Goal: Task Accomplishment & Management: Complete application form

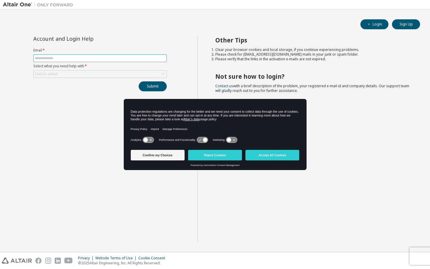
click at [82, 59] on input "text" at bounding box center [100, 58] width 130 height 5
type input "**********"
click at [72, 75] on div "Click to select" at bounding box center [100, 73] width 133 height 7
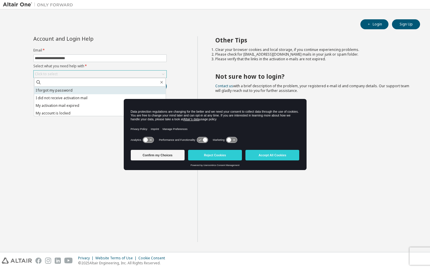
click at [69, 89] on li "I forgot my password" at bounding box center [100, 91] width 132 height 8
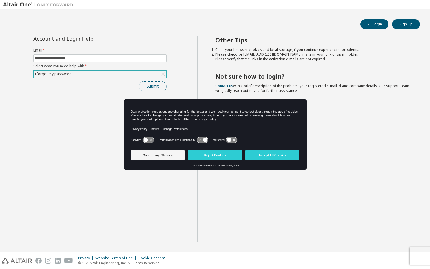
click at [147, 85] on button "Submit" at bounding box center [153, 86] width 28 height 10
click at [407, 25] on button "Sign Up" at bounding box center [406, 24] width 28 height 10
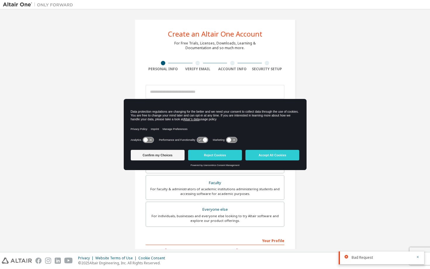
drag, startPoint x: 175, startPoint y: 113, endPoint x: 339, endPoint y: 103, distance: 164.6
click at [340, 103] on body "Create an Altair One Account For Free Trials, Licenses, Downloads, Learning & D…" at bounding box center [215, 134] width 430 height 269
click at [163, 159] on button "Confirm my Choices" at bounding box center [158, 155] width 54 height 11
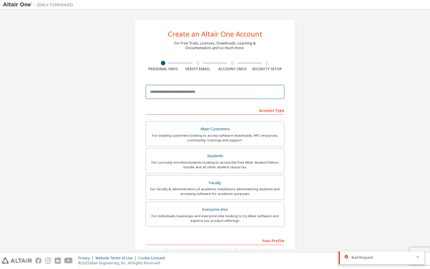
click at [183, 98] on input "email" at bounding box center [215, 92] width 139 height 14
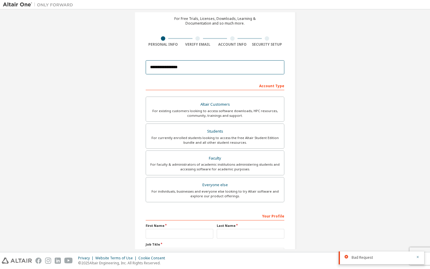
scroll to position [25, 0]
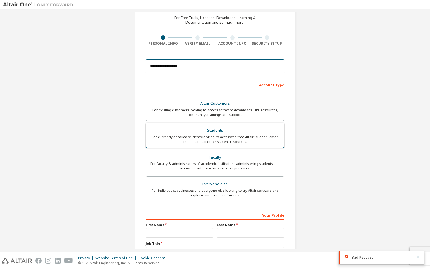
type input "**********"
click at [232, 137] on div "For currently enrolled students looking to access the free Altair Student Editi…" at bounding box center [214, 138] width 131 height 9
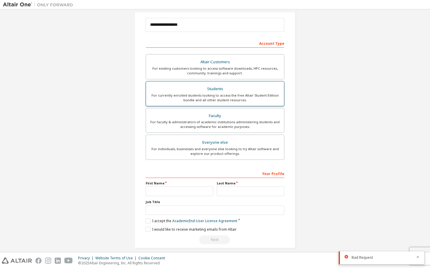
scroll to position [73, 0]
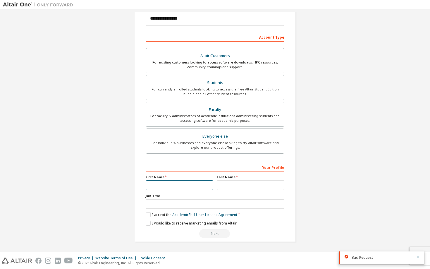
click at [178, 188] on input "text" at bounding box center [180, 185] width 68 height 10
type input "**********"
click at [278, 184] on input "text" at bounding box center [251, 185] width 68 height 10
type input "********"
click at [146, 214] on label "I accept the Academic End-User License Agreement" at bounding box center [191, 214] width 91 height 5
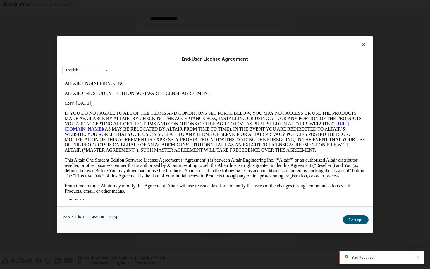
scroll to position [0, 0]
click at [359, 218] on button "I Accept" at bounding box center [355, 219] width 26 height 9
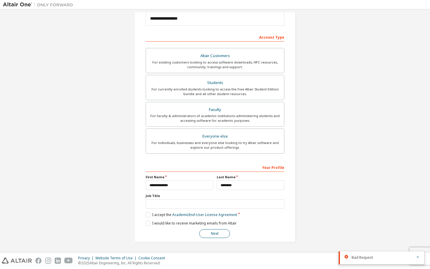
click at [215, 234] on button "Next" at bounding box center [214, 233] width 31 height 9
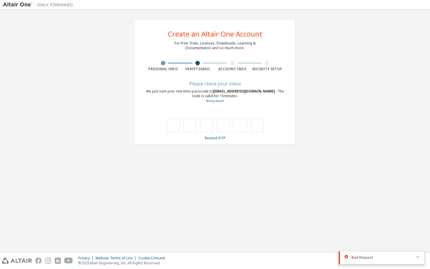
type input "*"
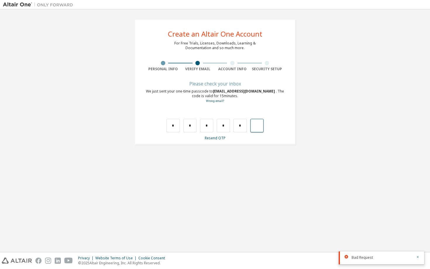
type input "*"
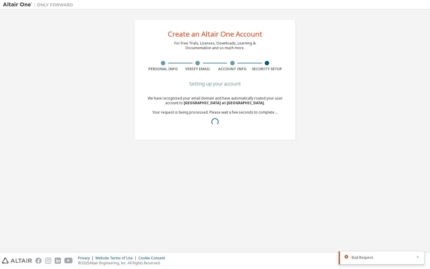
click at [416, 255] on icon "button" at bounding box center [418, 257] width 4 height 4
